Goal: Task Accomplishment & Management: Manage account settings

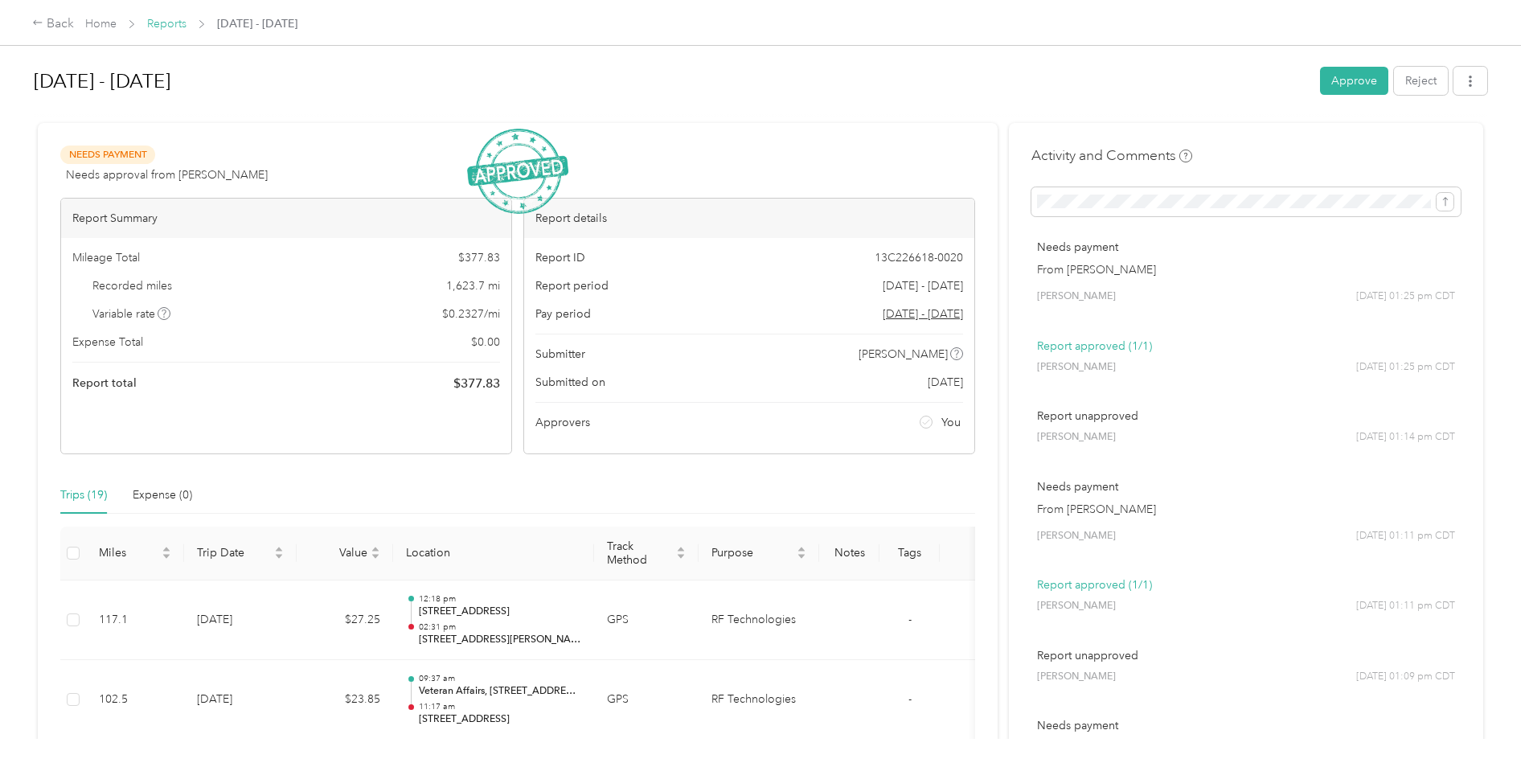
click at [158, 19] on link "Reports" at bounding box center [166, 24] width 39 height 14
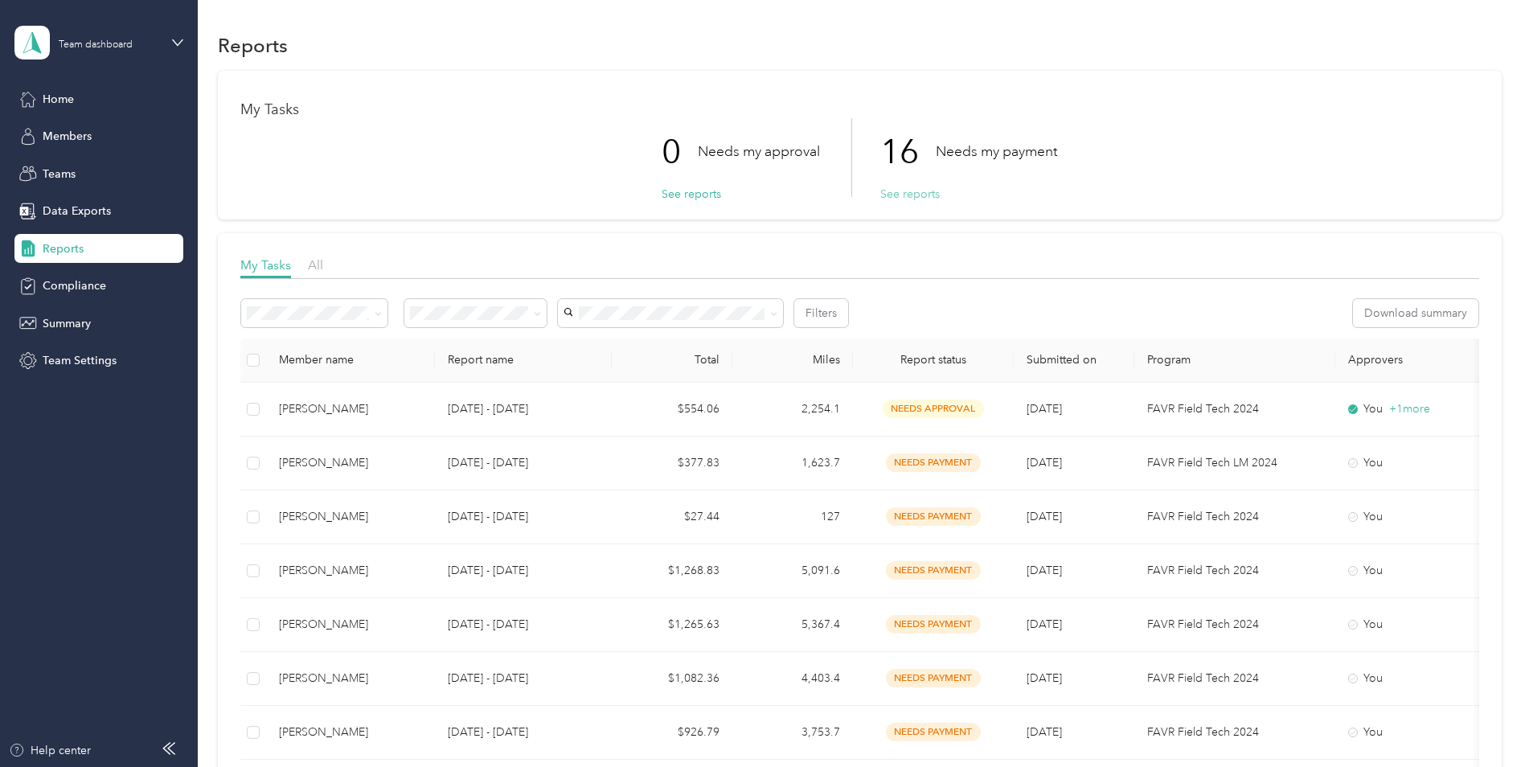
click at [918, 194] on button "See reports" at bounding box center [909, 194] width 59 height 17
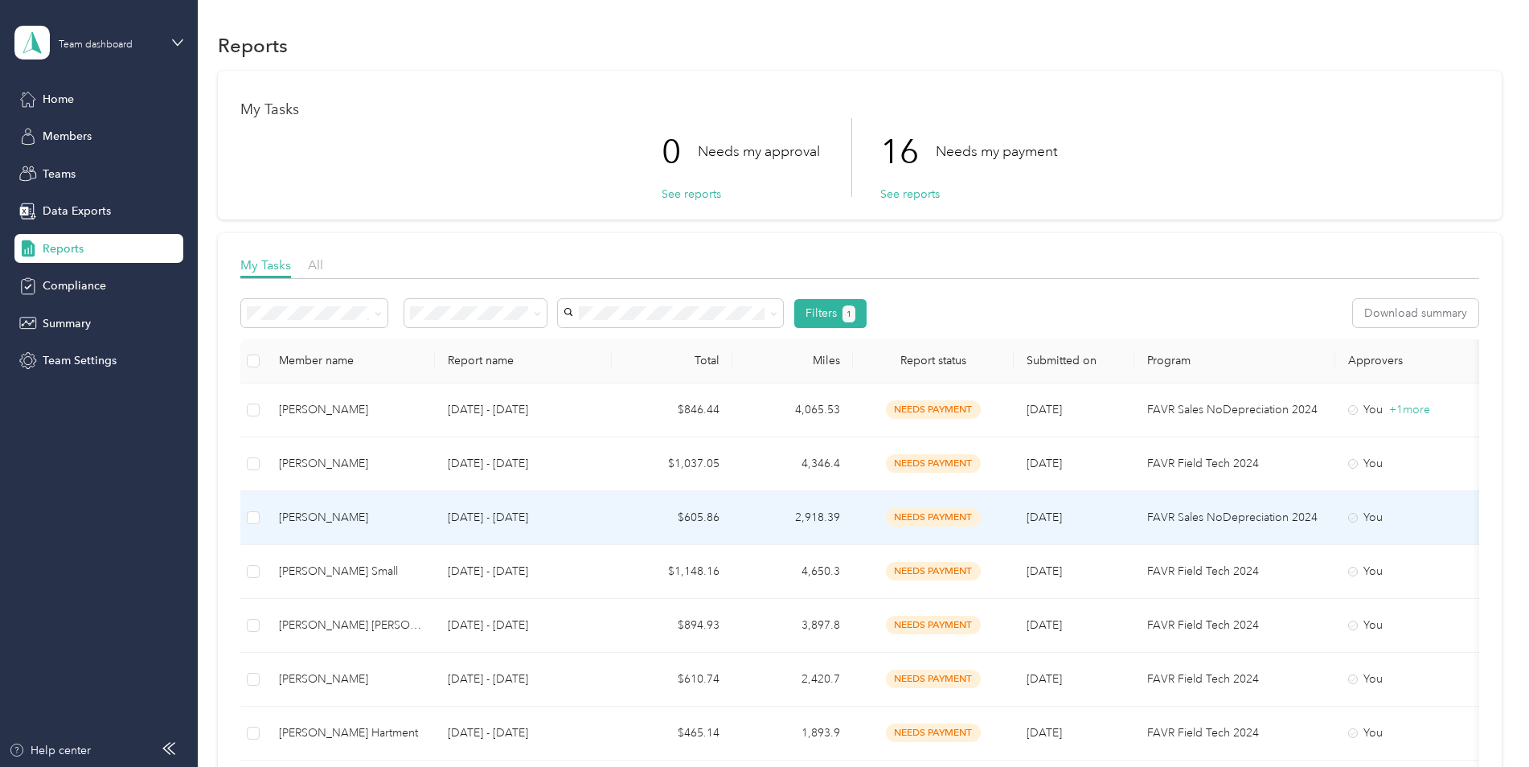
click at [657, 511] on td "$605.86" at bounding box center [672, 518] width 121 height 54
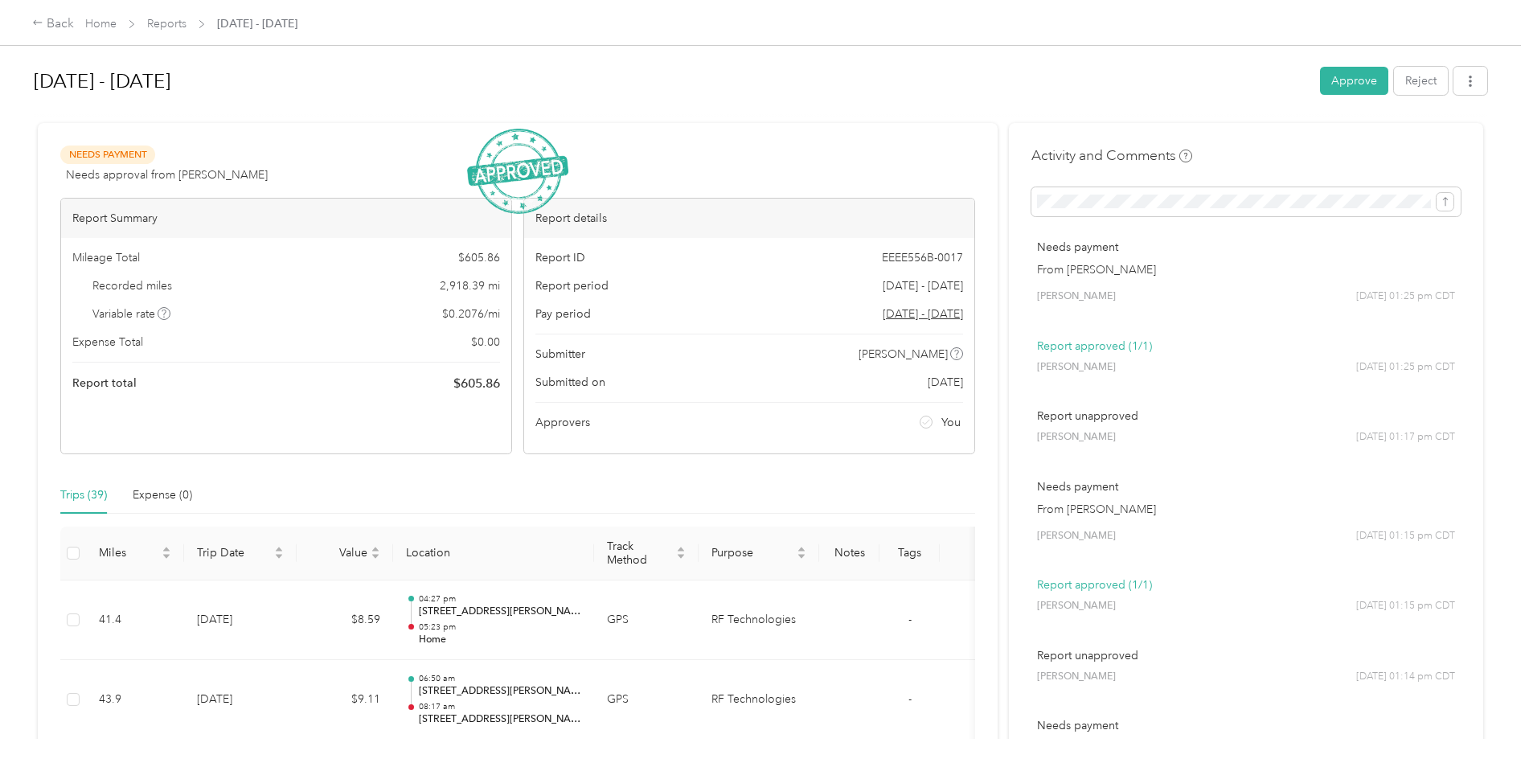
click at [711, 109] on div at bounding box center [760, 116] width 1453 height 17
click at [712, 110] on div at bounding box center [760, 116] width 1453 height 17
click at [715, 104] on div "[DATE] - [DATE] Approve Reject" at bounding box center [760, 83] width 1453 height 47
